Goal: Task Accomplishment & Management: Manage account settings

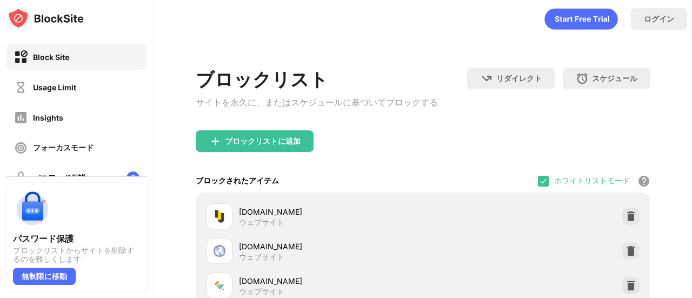
click at [528, 182] on div "ブロックされたアイテム ホワイトリストモード ホワイトリスト以外のすべての Web サイトをブロックします。ホワイトリスト モードは URL でのみ機能し、カ…" at bounding box center [423, 180] width 455 height 23
click at [539, 183] on img at bounding box center [543, 181] width 9 height 9
click at [538, 177] on div "ホワイトリストモード ホワイトリスト以外のすべての Web サイトをブロックします。ホワイトリスト モードは URL でのみ機能し、カテゴリやキーワードは含ま…" at bounding box center [594, 180] width 112 height 23
click at [538, 180] on div at bounding box center [543, 181] width 11 height 11
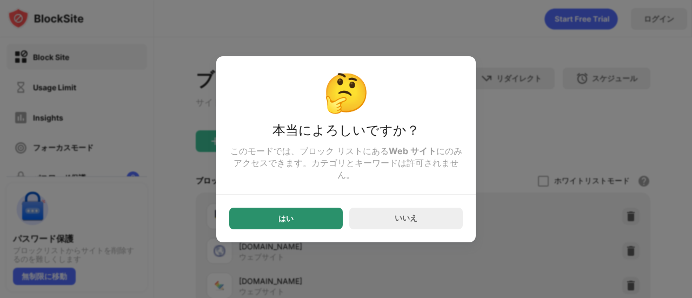
click at [322, 222] on div "はい" at bounding box center [286, 219] width 114 height 22
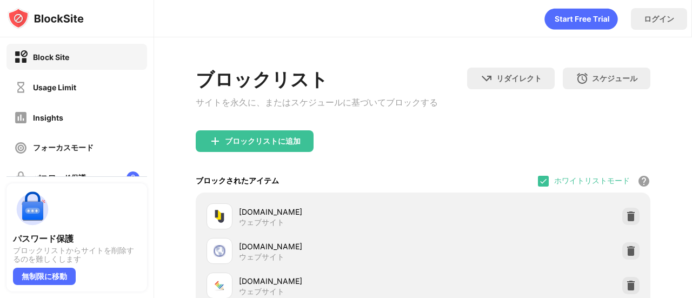
click at [425, 149] on div "ブロックリストに追加" at bounding box center [423, 149] width 455 height 39
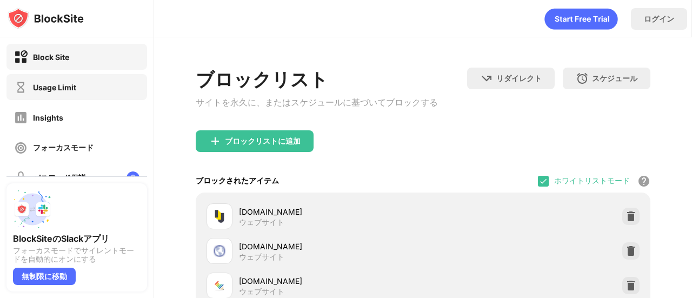
click at [95, 95] on div "Usage Limit" at bounding box center [76, 87] width 141 height 26
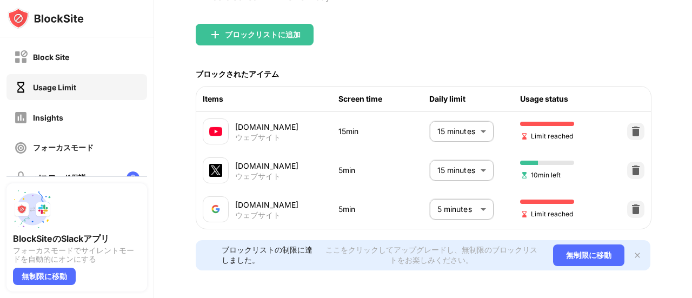
scroll to position [115, 0]
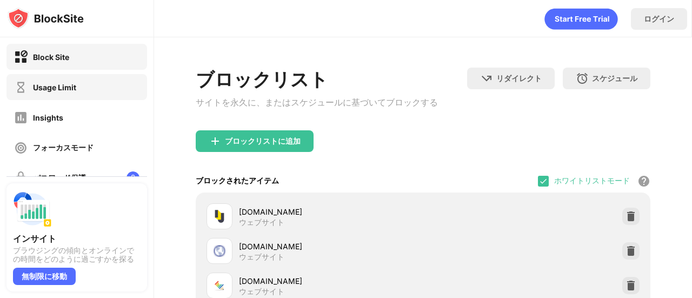
click at [110, 79] on div "Usage Limit" at bounding box center [76, 87] width 141 height 26
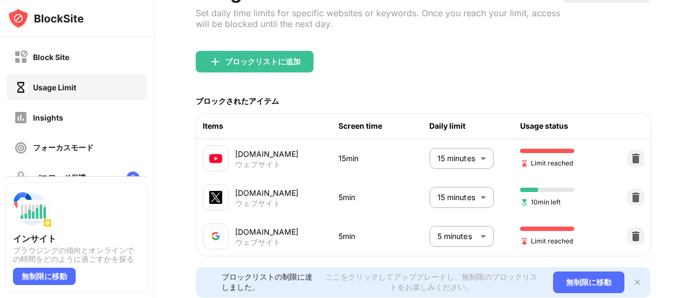
scroll to position [90, 0]
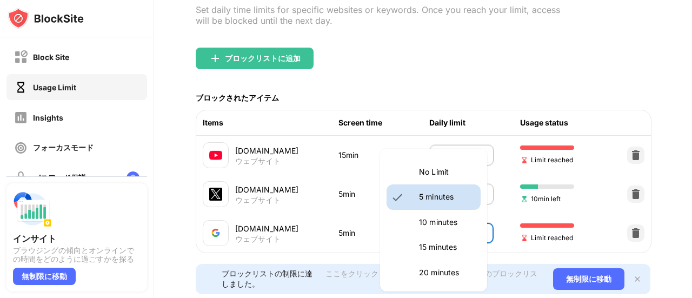
click at [453, 229] on body "Block Site Usage Limit Insights フォーカスモード パスワード保護 カスタムブロックページ 設定 情報 ブロッキング 他のデバイ…" at bounding box center [346, 149] width 692 height 298
click at [284, 154] on div at bounding box center [346, 149] width 692 height 298
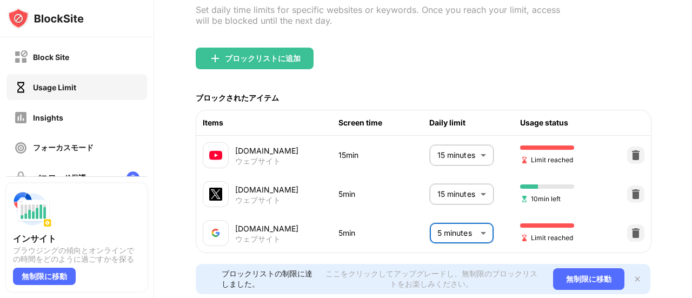
click at [106, 62] on div "Block Site" at bounding box center [76, 57] width 141 height 26
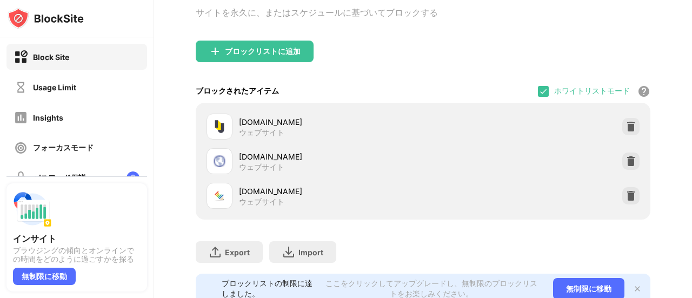
click at [527, 92] on div "ブロックされたアイテム ホワイトリストモード ホワイトリスト以外のすべての Web サイトをブロックします。ホワイトリスト モードは URL でのみ機能し、カ…" at bounding box center [423, 90] width 455 height 23
click at [539, 92] on img at bounding box center [543, 91] width 9 height 9
click at [538, 93] on div at bounding box center [543, 91] width 11 height 11
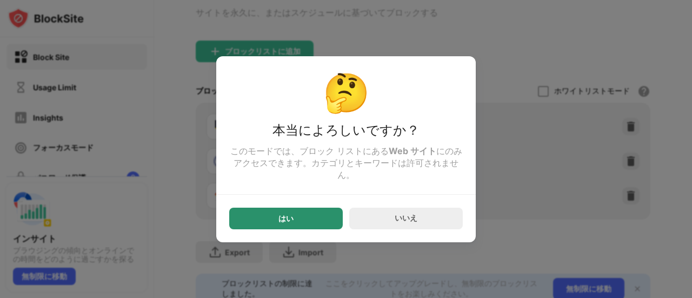
click at [271, 221] on div "はい" at bounding box center [286, 219] width 114 height 22
